Goal: Book appointment/travel/reservation

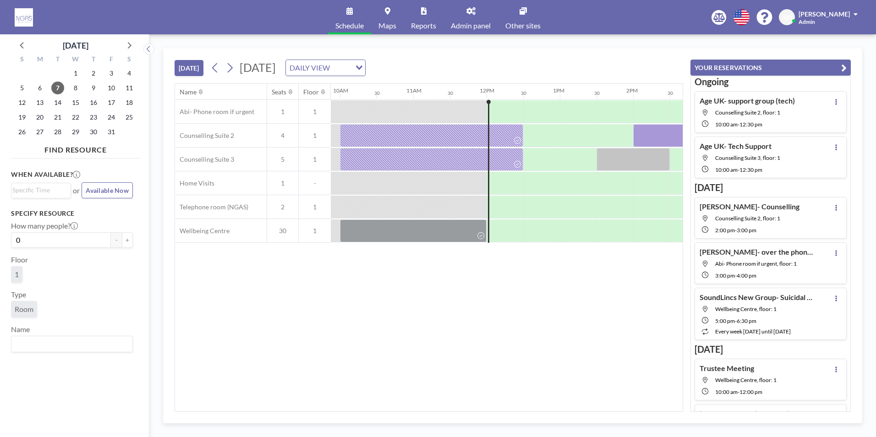
scroll to position [0, 843]
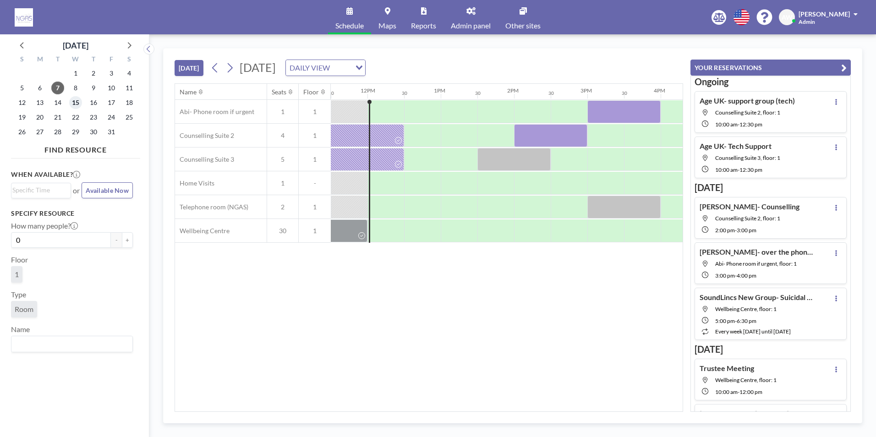
click at [72, 103] on span "15" at bounding box center [75, 102] width 13 height 13
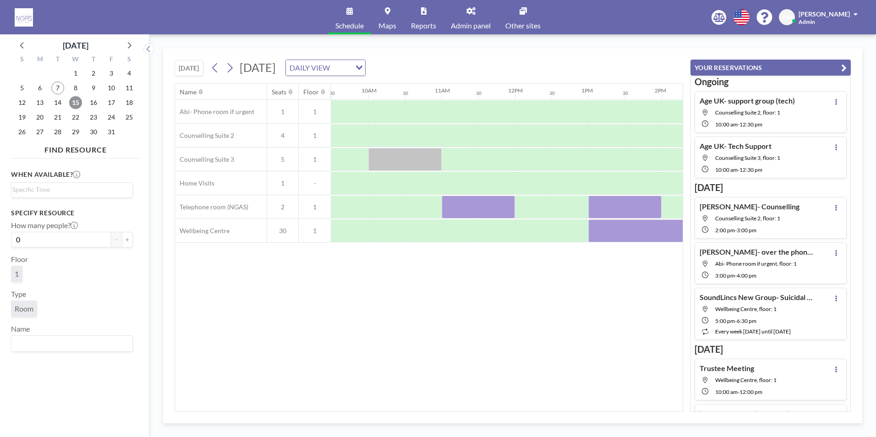
scroll to position [0, 706]
click at [35, 101] on span "13" at bounding box center [39, 102] width 13 height 13
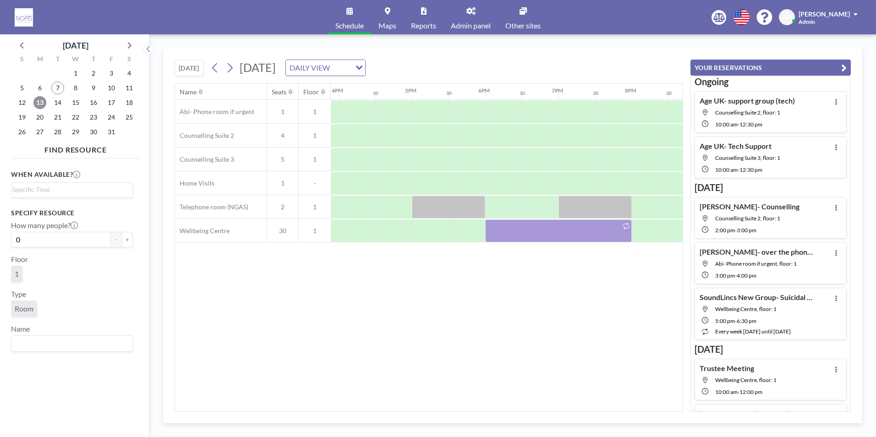
scroll to position [0, 1138]
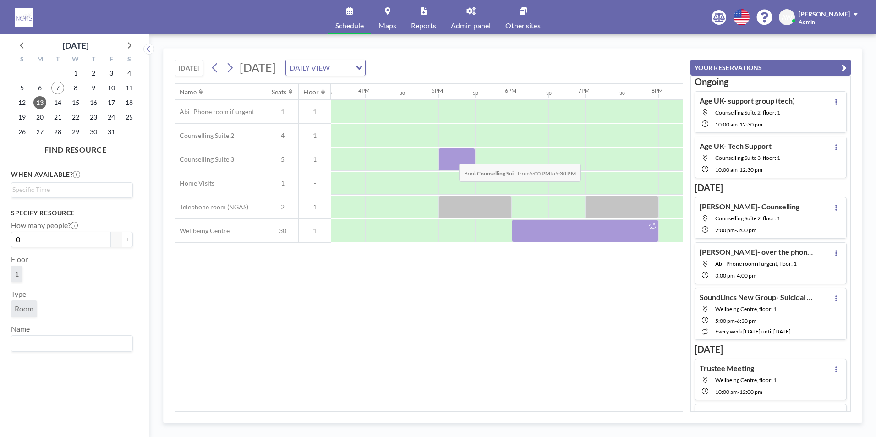
click at [452, 157] on div at bounding box center [456, 159] width 37 height 23
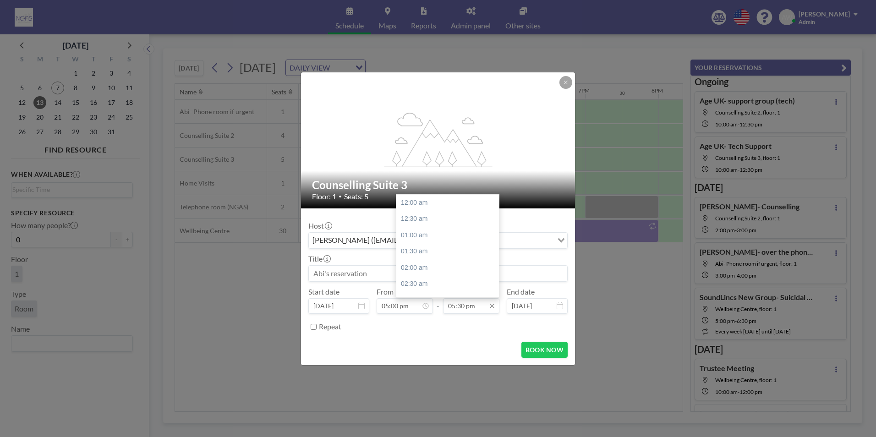
scroll to position [571, 0]
click at [416, 223] on div "06:00 pm" at bounding box center [449, 219] width 107 height 16
type input "06:00 pm"
click at [386, 269] on input at bounding box center [438, 274] width 258 height 16
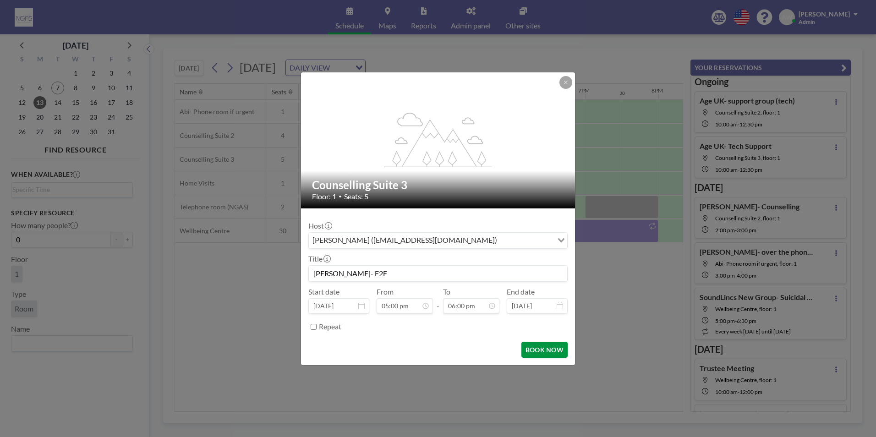
scroll to position [0, 0]
type input "[PERSON_NAME]- F2F"
click at [549, 355] on button "BOOK NOW" at bounding box center [544, 350] width 46 height 16
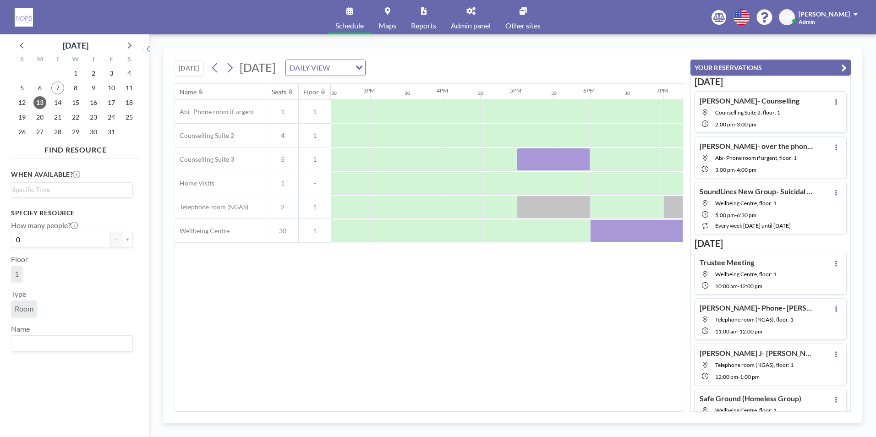
scroll to position [0, 1056]
click at [60, 87] on span "7" at bounding box center [57, 88] width 13 height 13
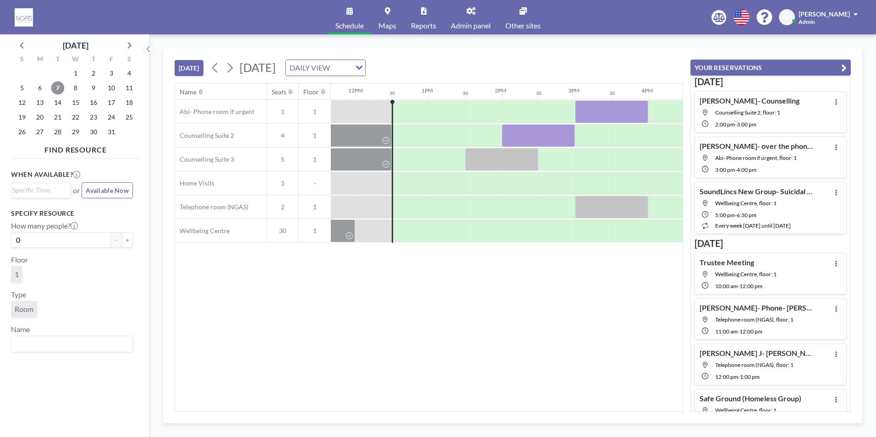
scroll to position [0, 879]
